Goal: Information Seeking & Learning: Learn about a topic

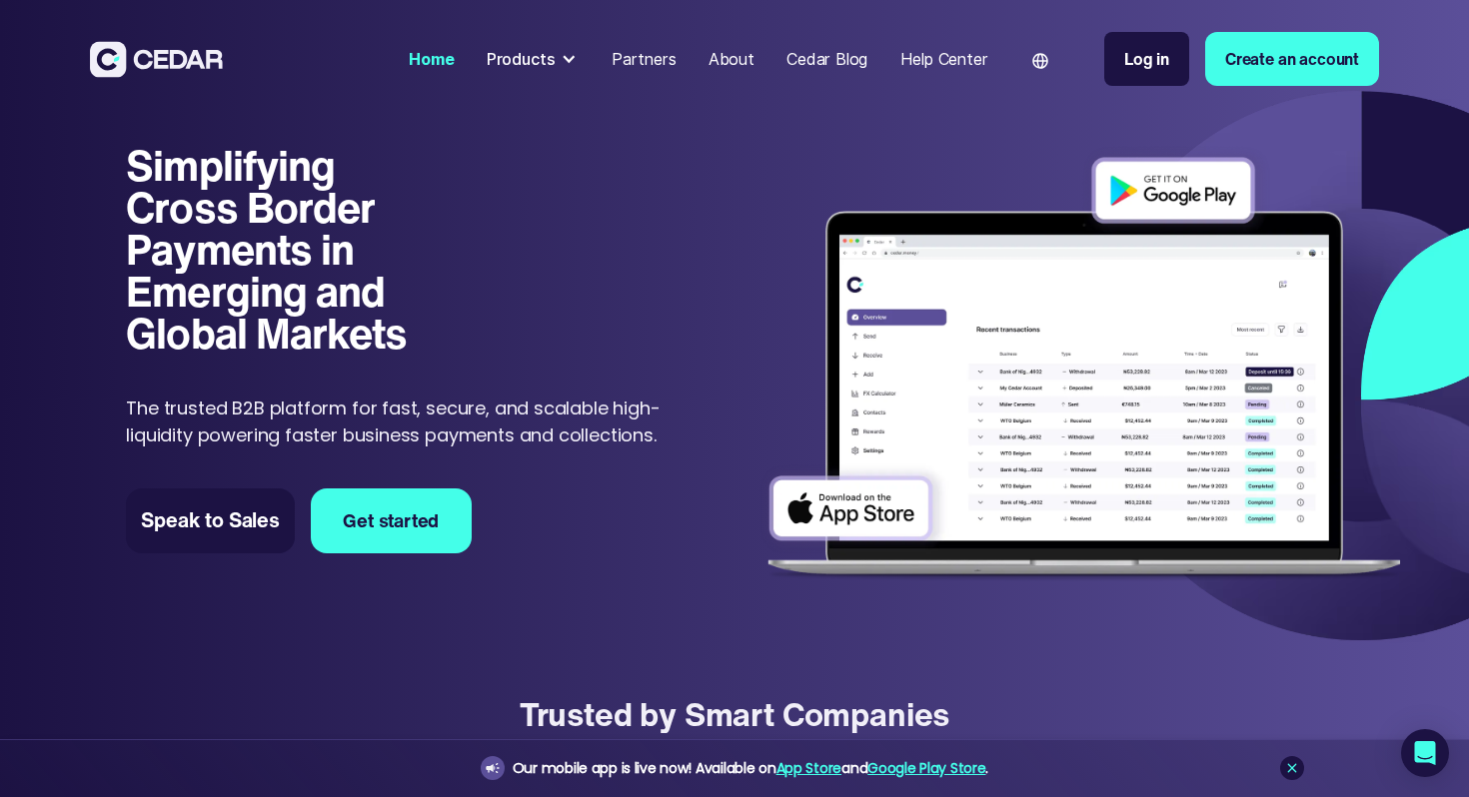
click at [555, 62] on div "Products" at bounding box center [533, 59] width 109 height 40
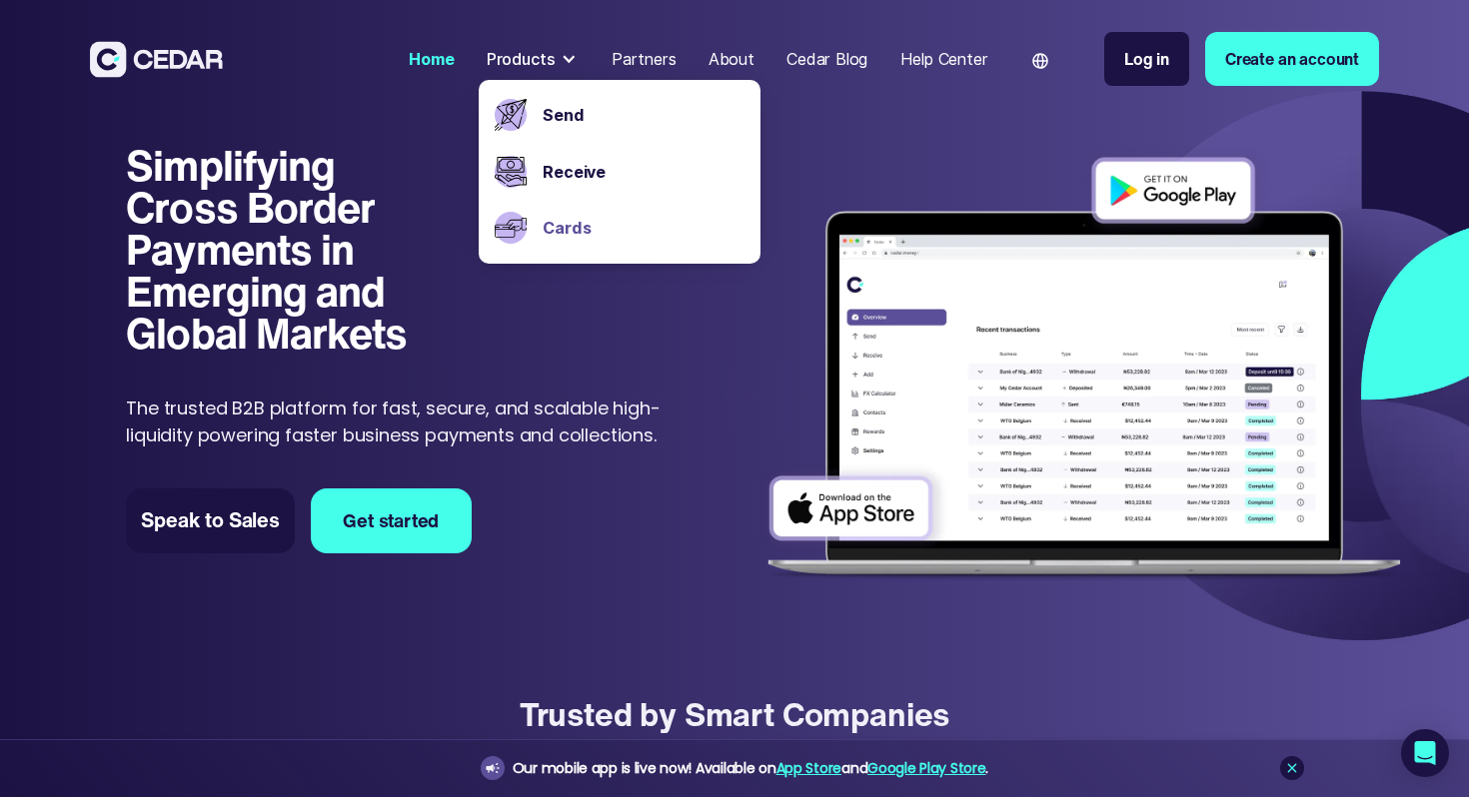
click at [574, 225] on link "Cards" at bounding box center [644, 228] width 202 height 24
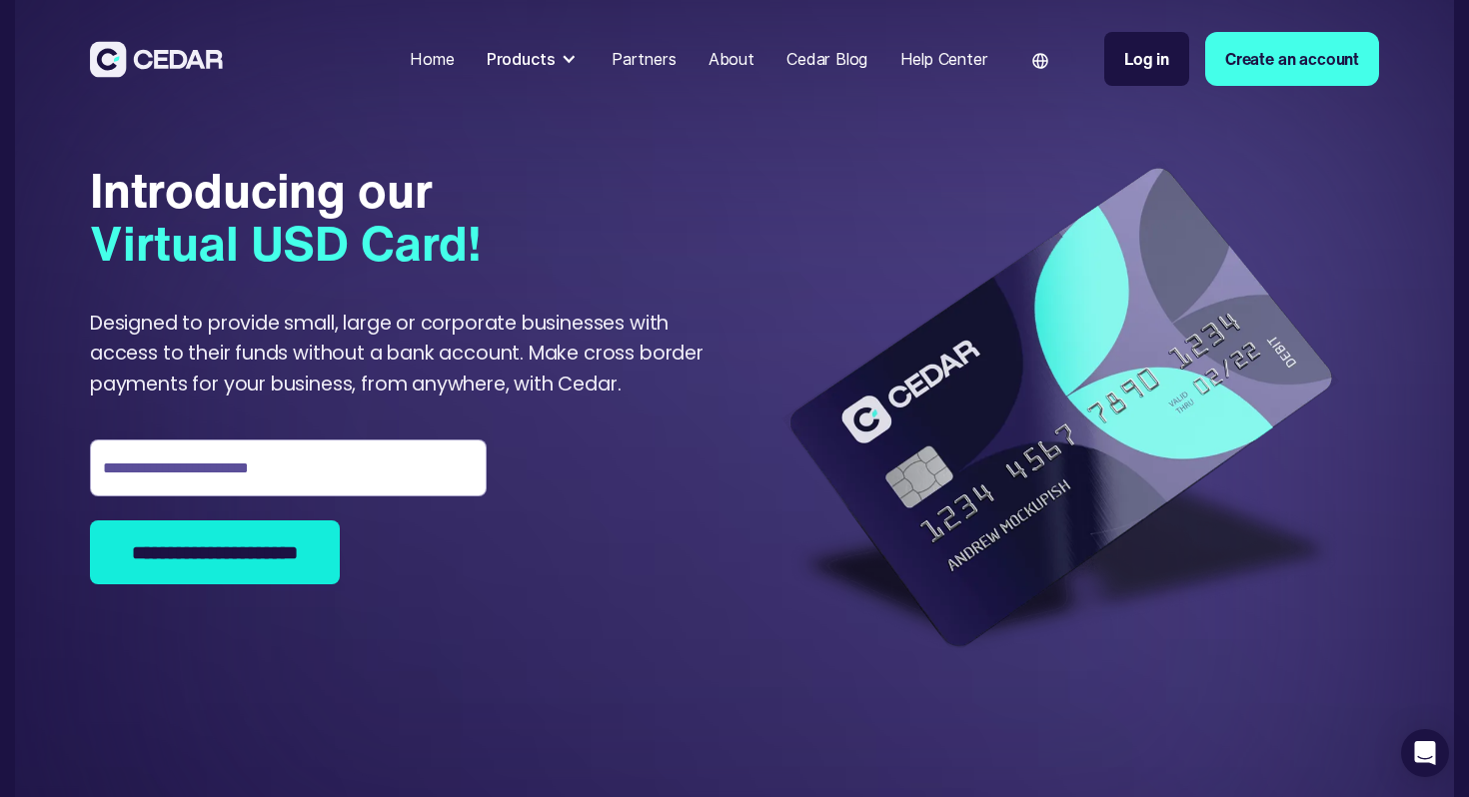
click at [564, 66] on div at bounding box center [569, 59] width 16 height 16
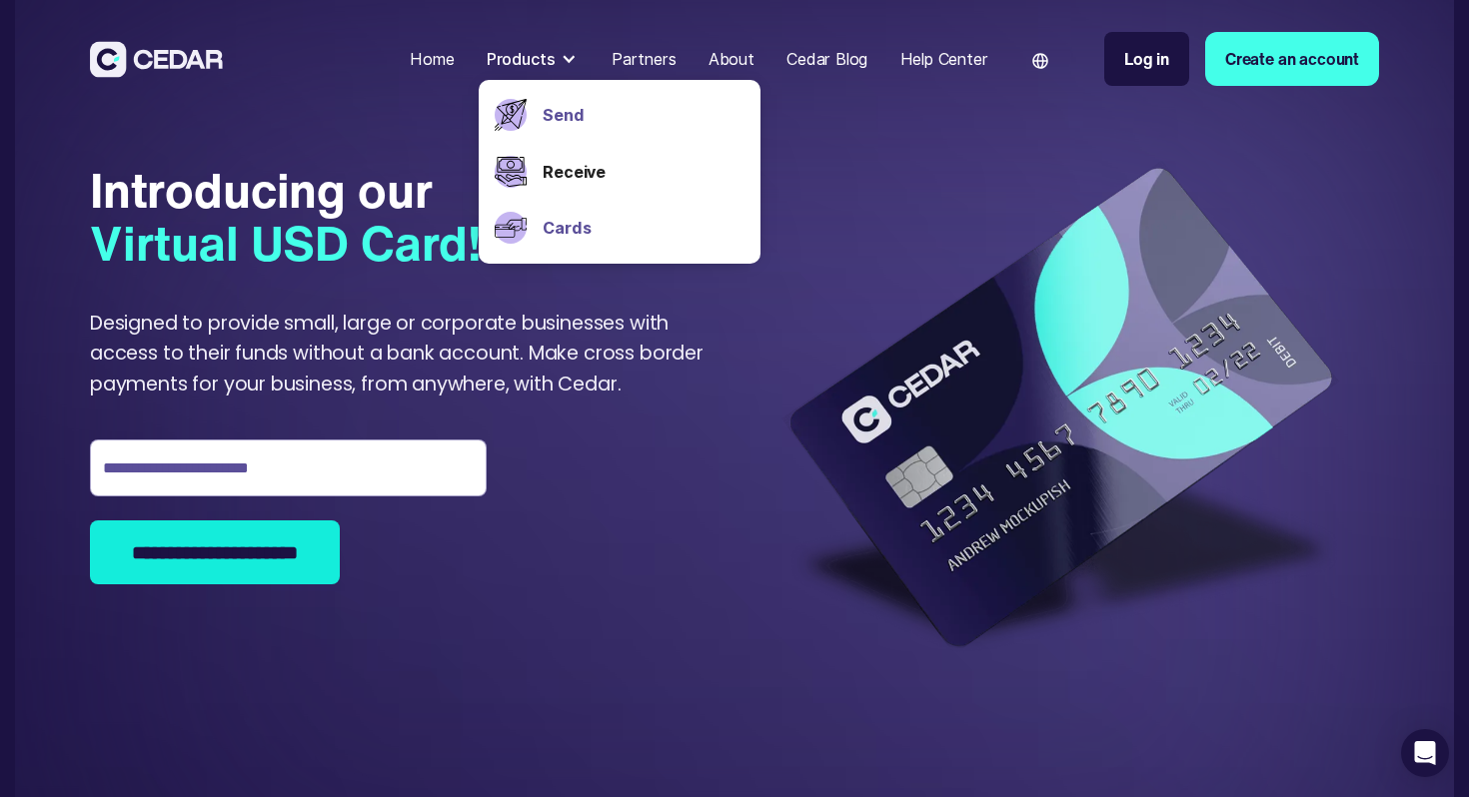
click at [557, 103] on link "Send" at bounding box center [644, 115] width 202 height 24
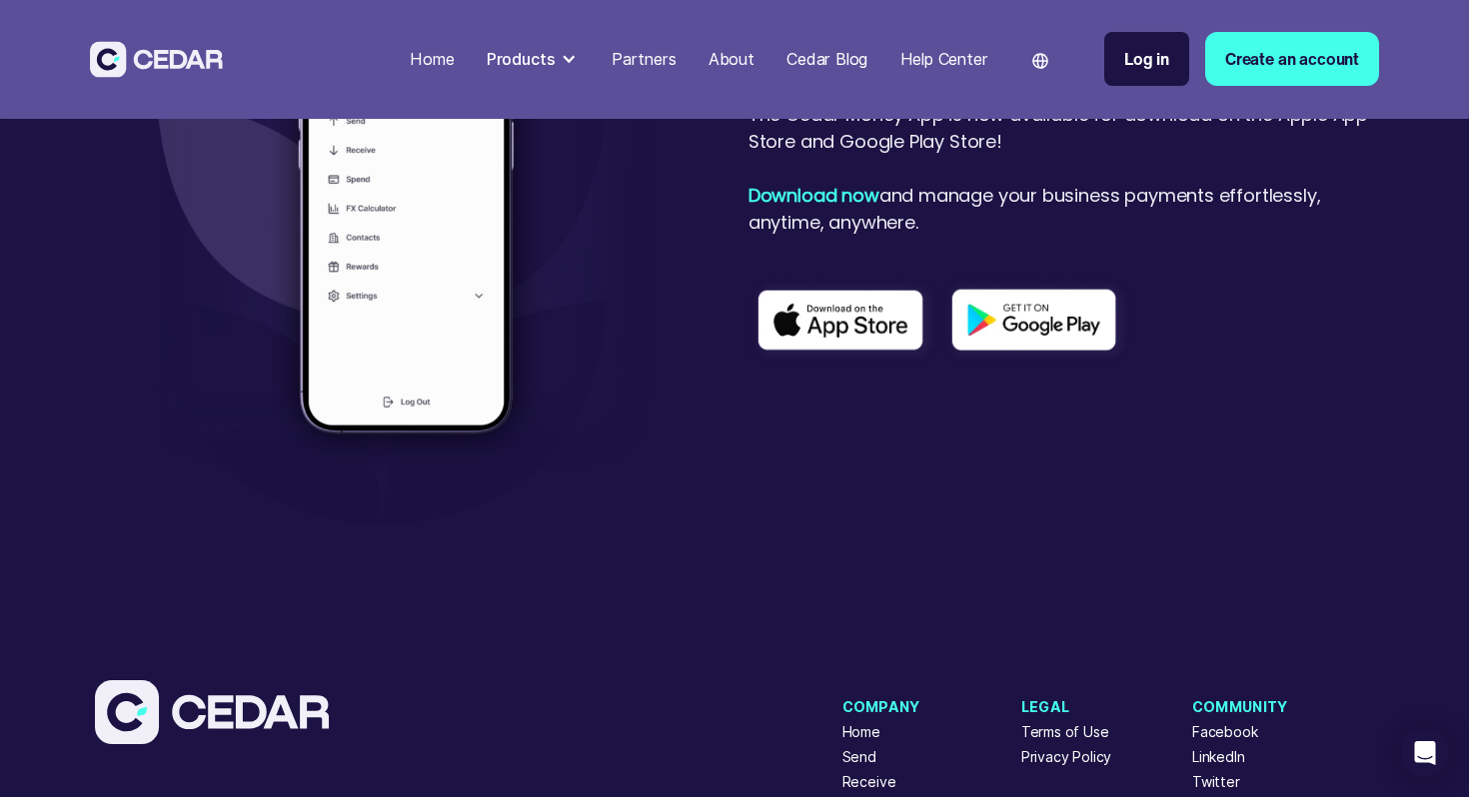
scroll to position [6297, 0]
